Goal: Task Accomplishment & Management: Manage account settings

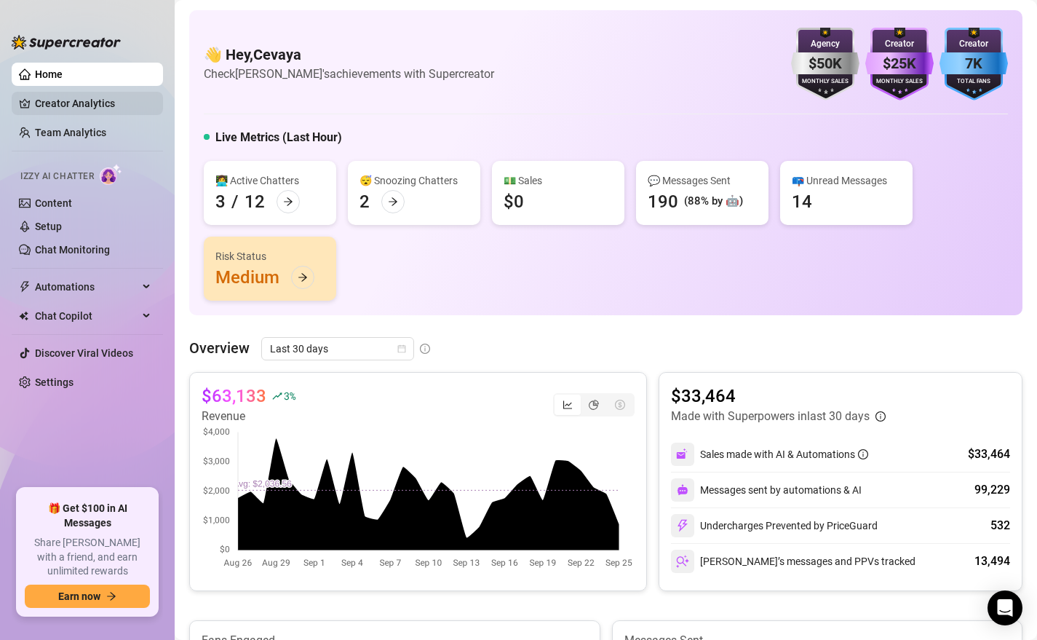
click at [69, 108] on link "Creator Analytics" at bounding box center [93, 103] width 116 height 23
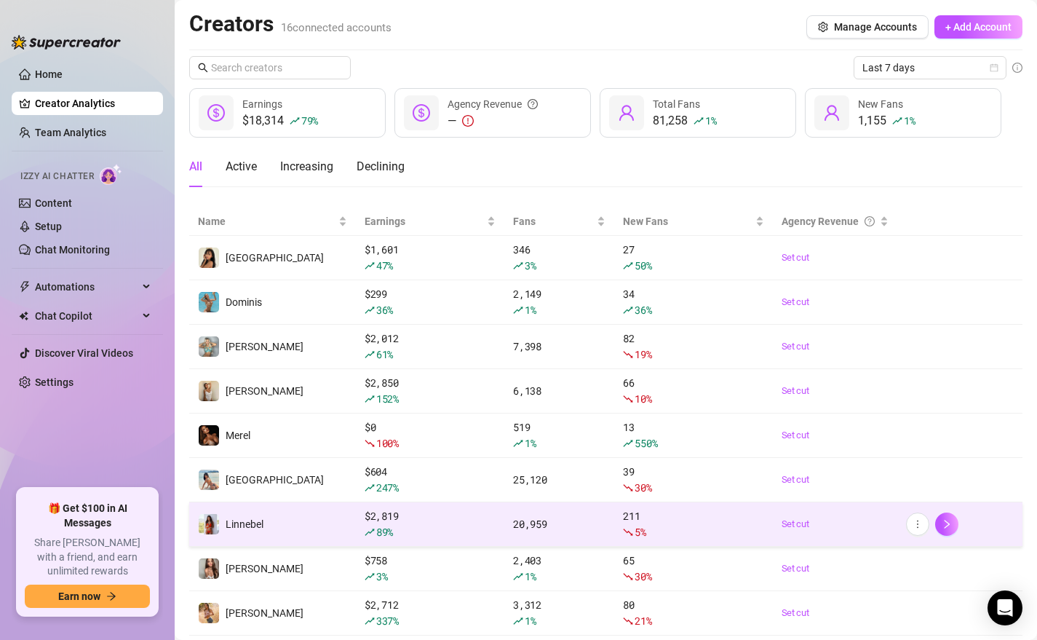
scroll to position [124, 0]
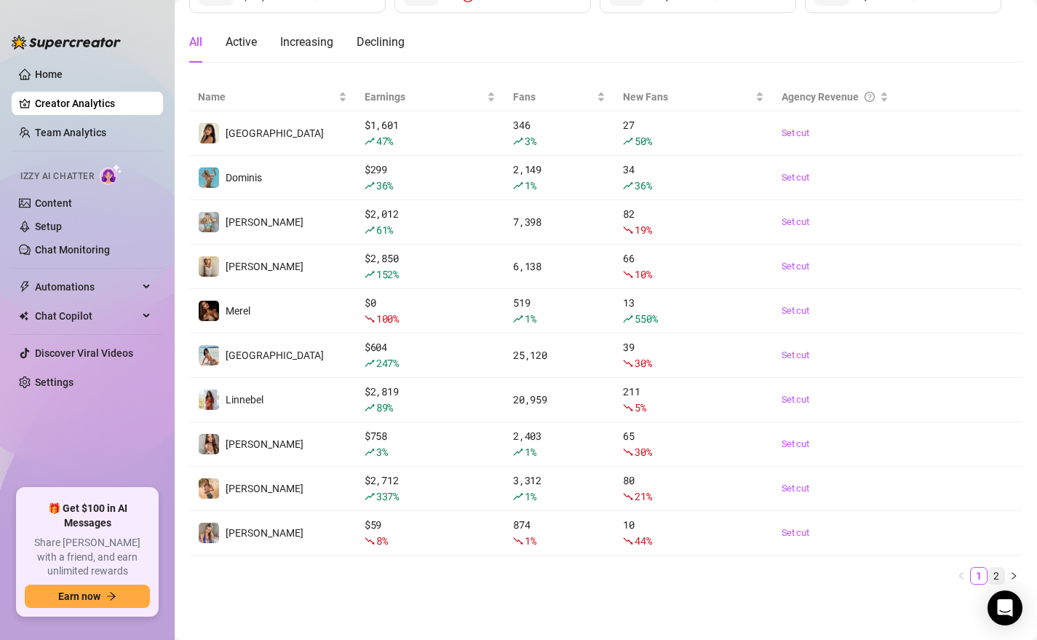
click at [997, 572] on link "2" at bounding box center [996, 576] width 16 height 16
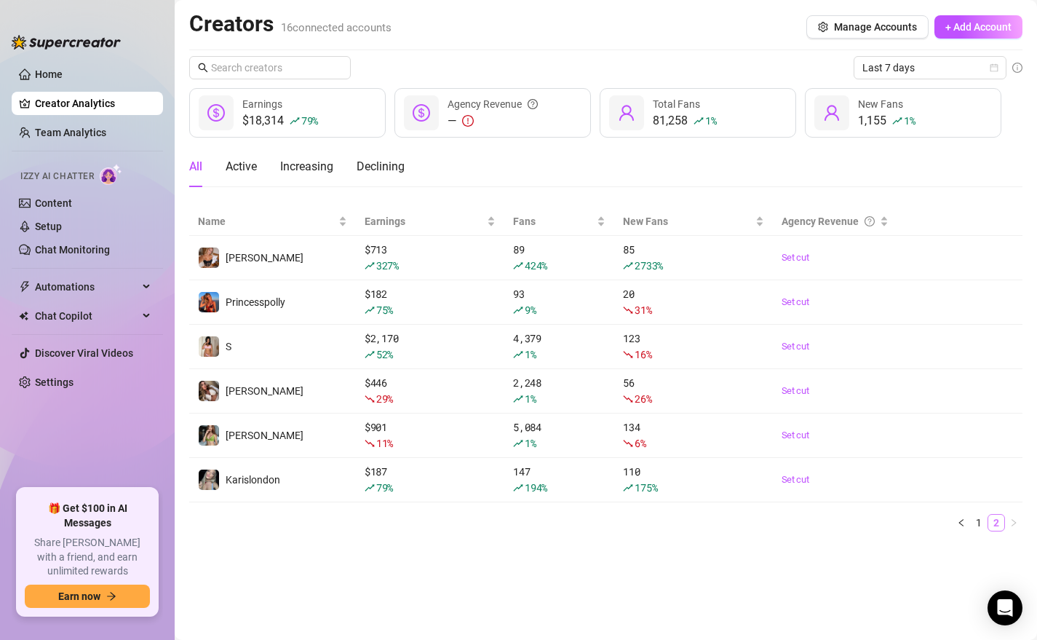
scroll to position [0, 0]
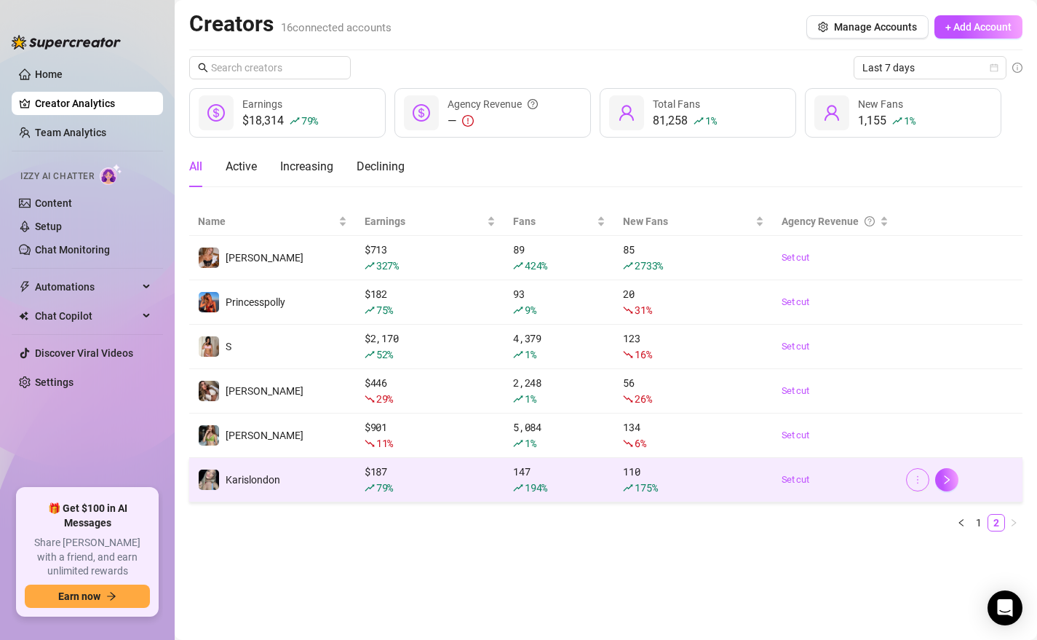
click at [918, 477] on icon "more" at bounding box center [918, 479] width 10 height 10
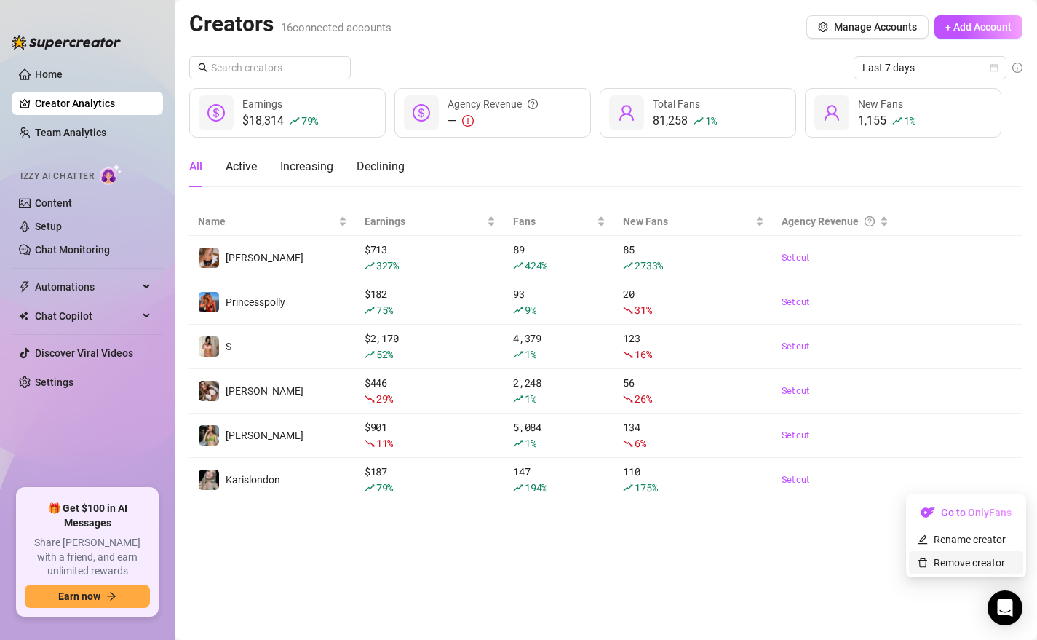
click at [955, 565] on link "Remove creator" at bounding box center [961, 563] width 87 height 12
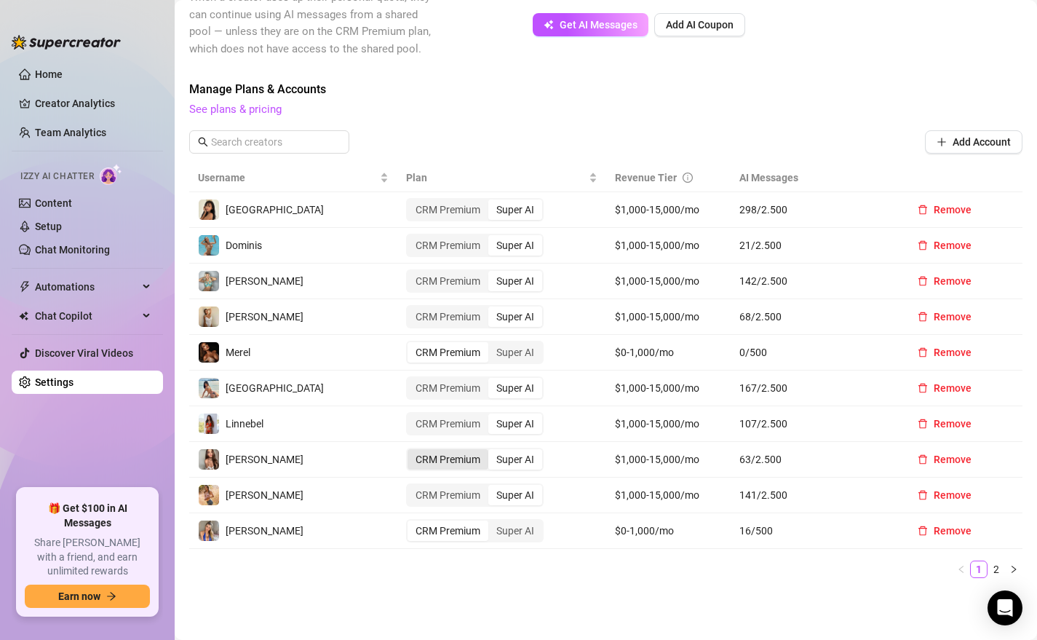
scroll to position [377, 0]
click at [996, 560] on link "2" at bounding box center [996, 568] width 16 height 16
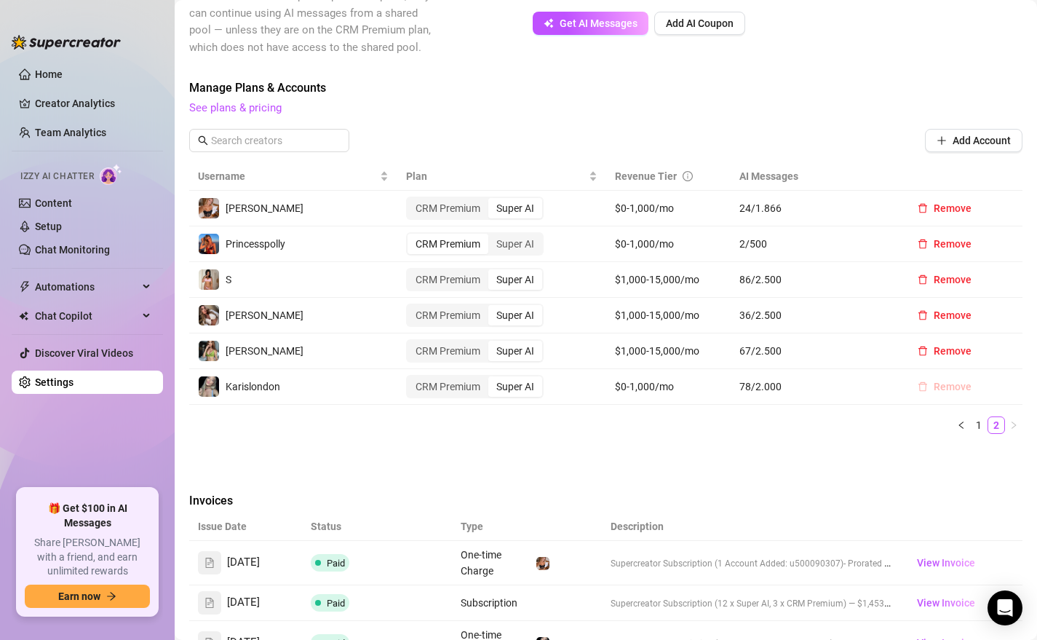
click at [947, 381] on span "Remove" at bounding box center [953, 387] width 38 height 12
click at [1014, 331] on span "OK" at bounding box center [1016, 332] width 14 height 12
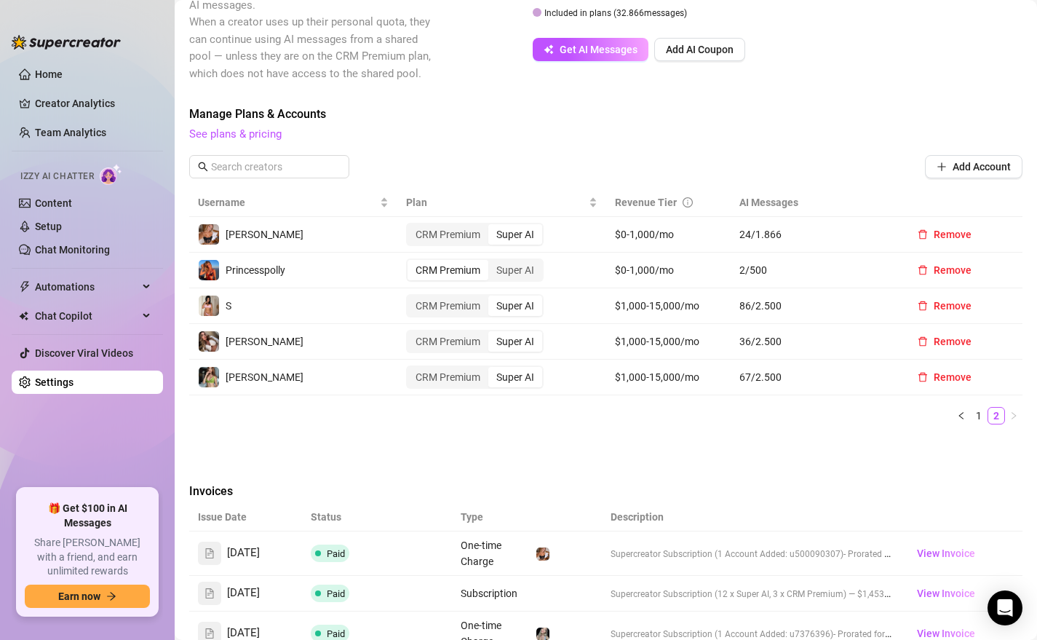
scroll to position [339, 0]
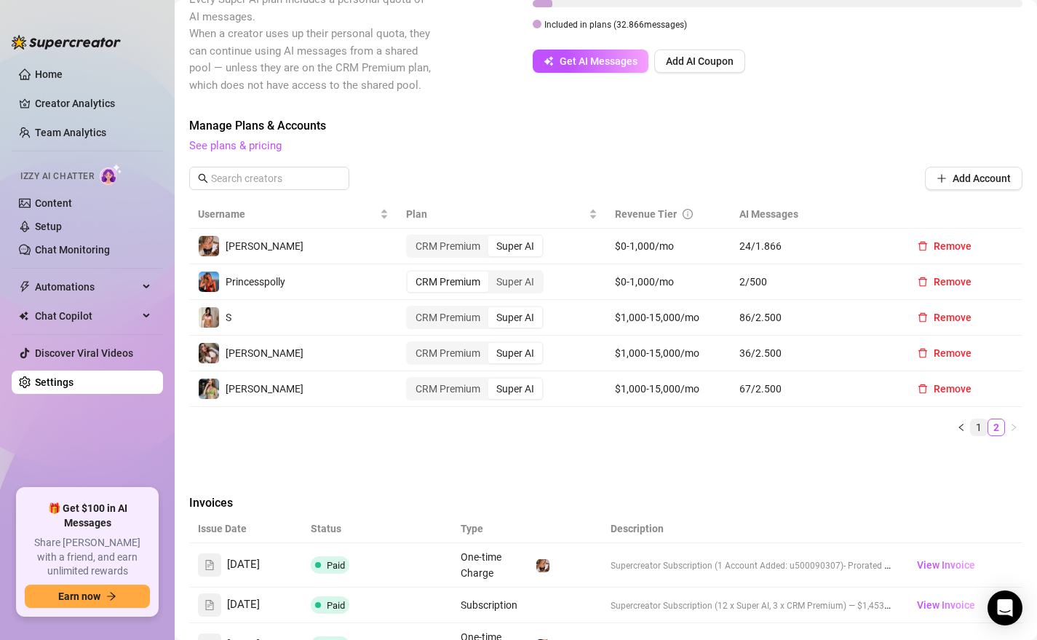
click at [972, 419] on link "1" at bounding box center [979, 427] width 16 height 16
